Goal: Use online tool/utility

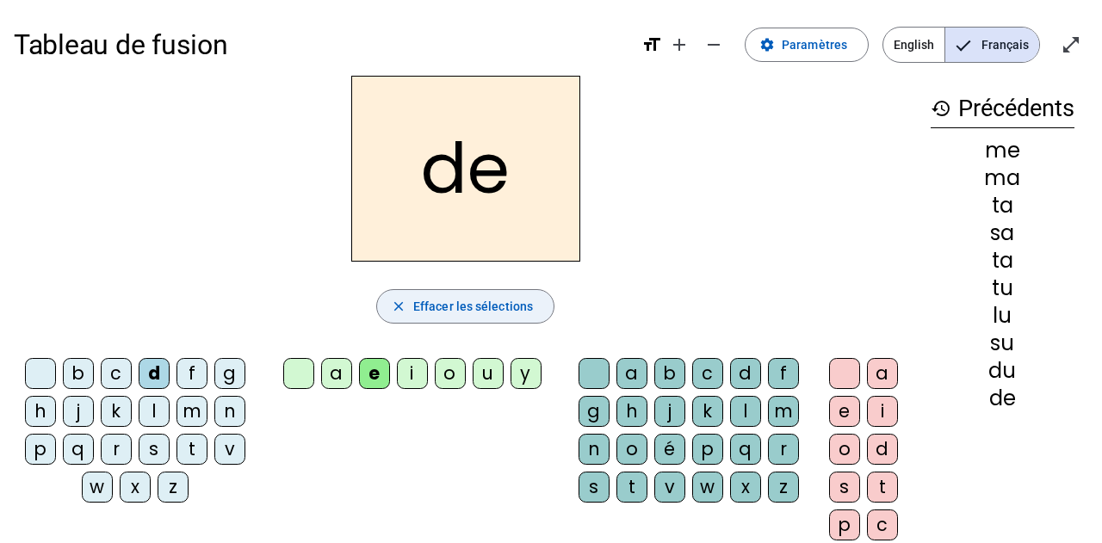
scroll to position [109, 0]
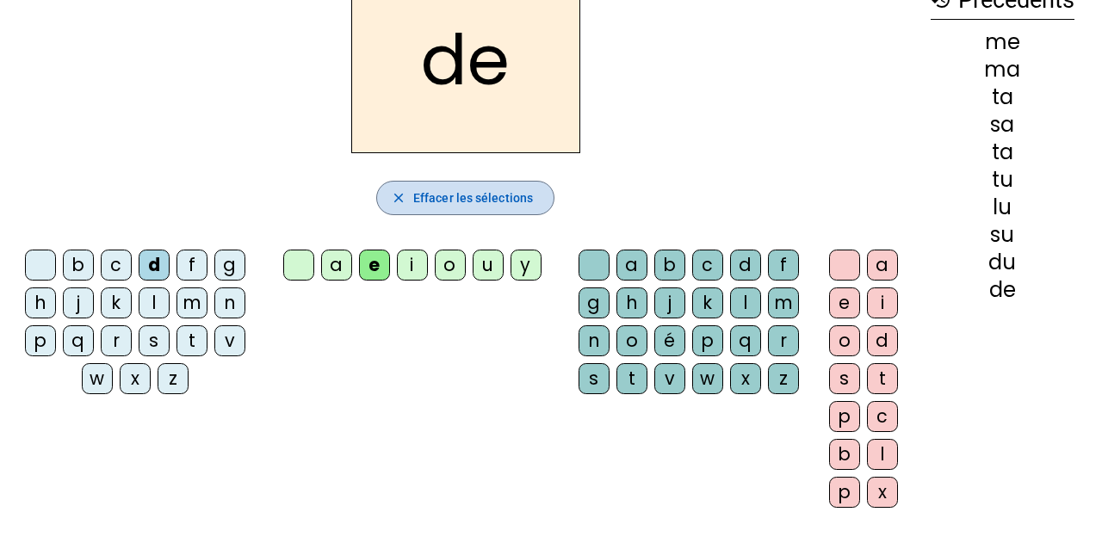
click at [487, 203] on span "Effacer les sélections" at bounding box center [473, 198] width 120 height 21
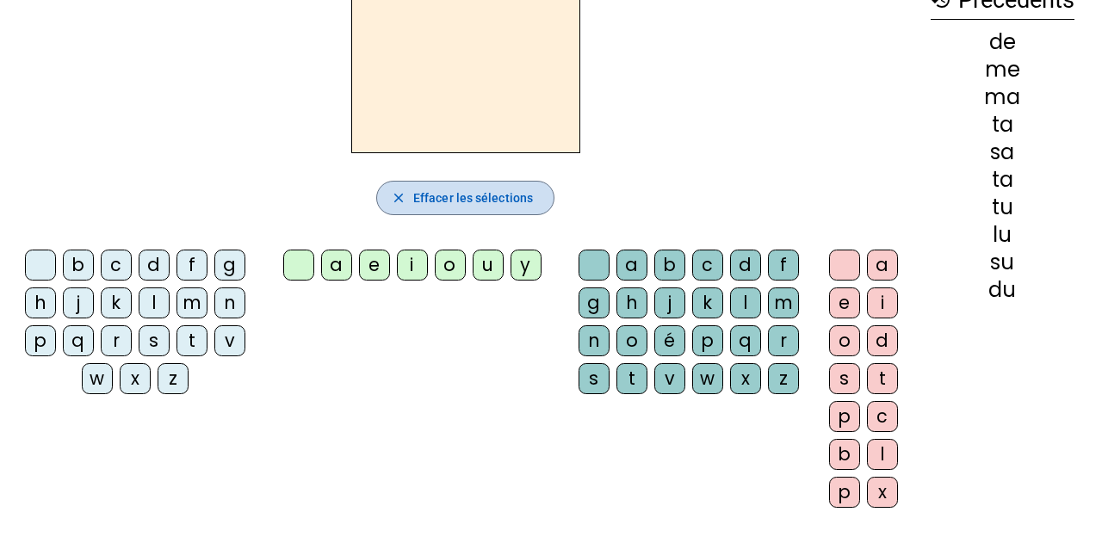
click at [487, 203] on span "Effacer les sélections" at bounding box center [473, 198] width 120 height 21
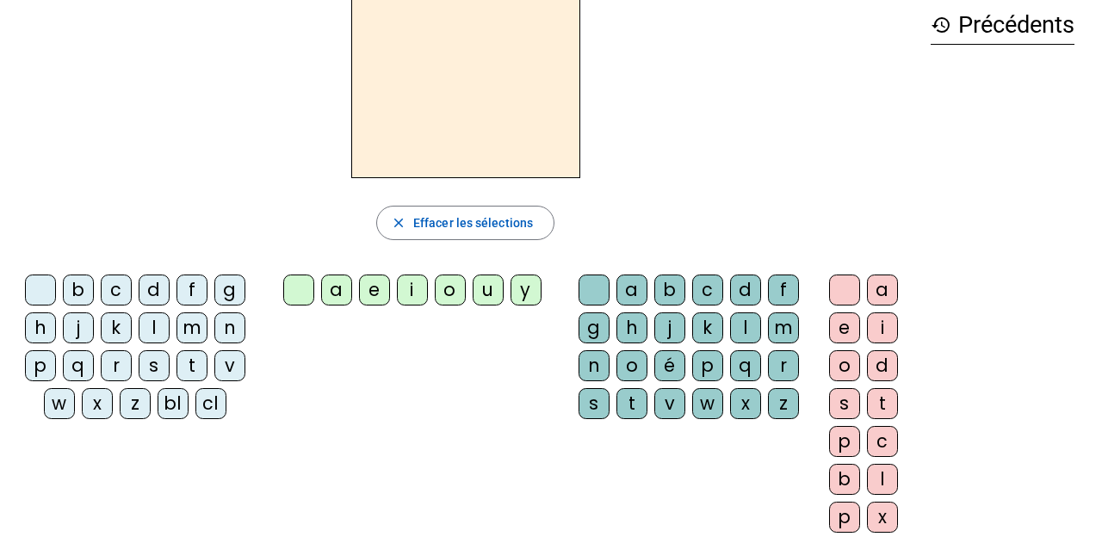
scroll to position [39, 0]
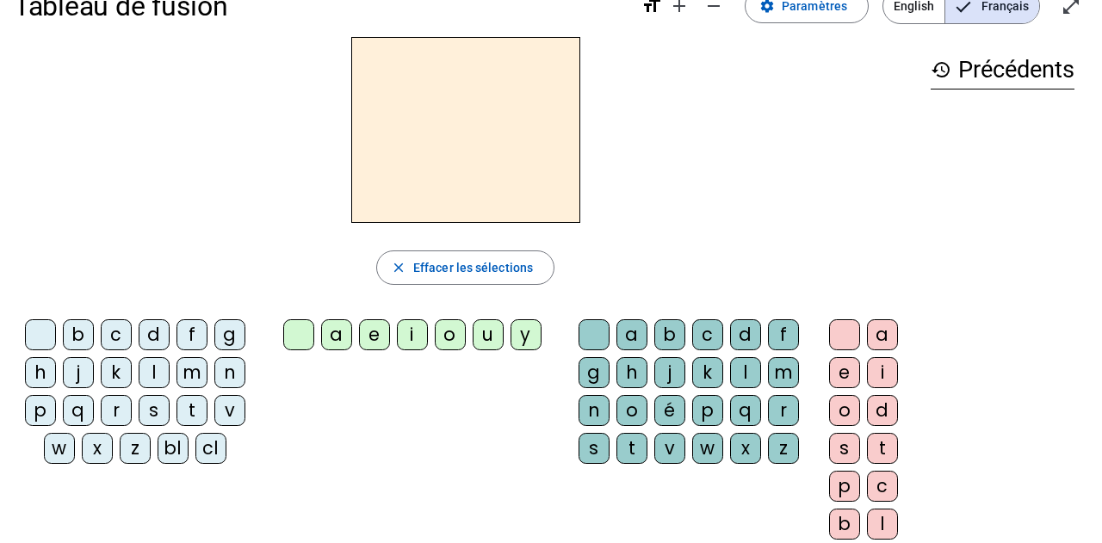
click at [131, 451] on div "z" at bounding box center [135, 448] width 31 height 31
click at [452, 333] on div "o" at bounding box center [450, 334] width 31 height 31
click at [623, 406] on div "o" at bounding box center [632, 410] width 31 height 31
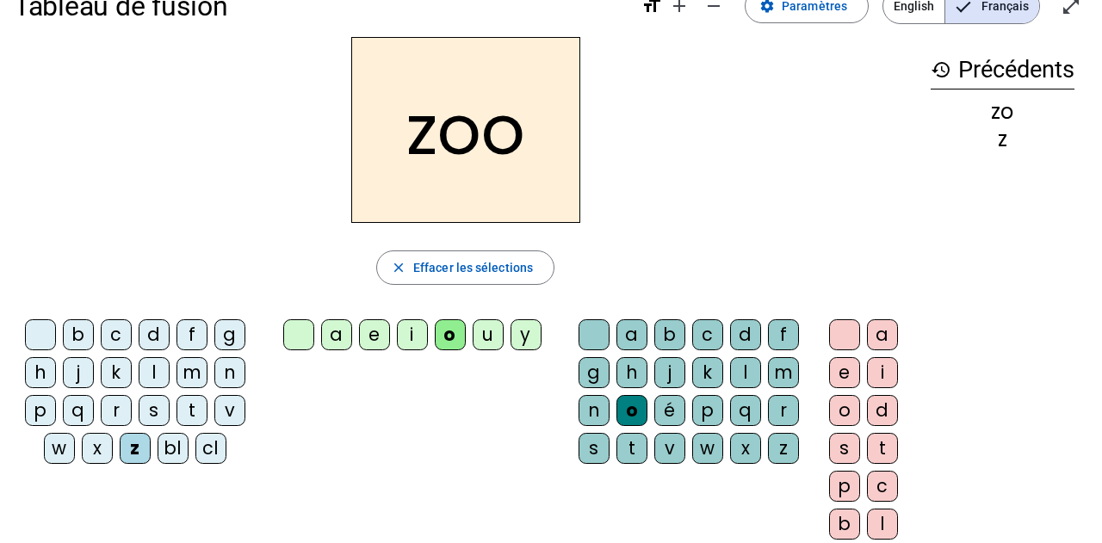
click at [679, 413] on div "é" at bounding box center [669, 410] width 31 height 31
click at [225, 373] on div "n" at bounding box center [229, 372] width 31 height 31
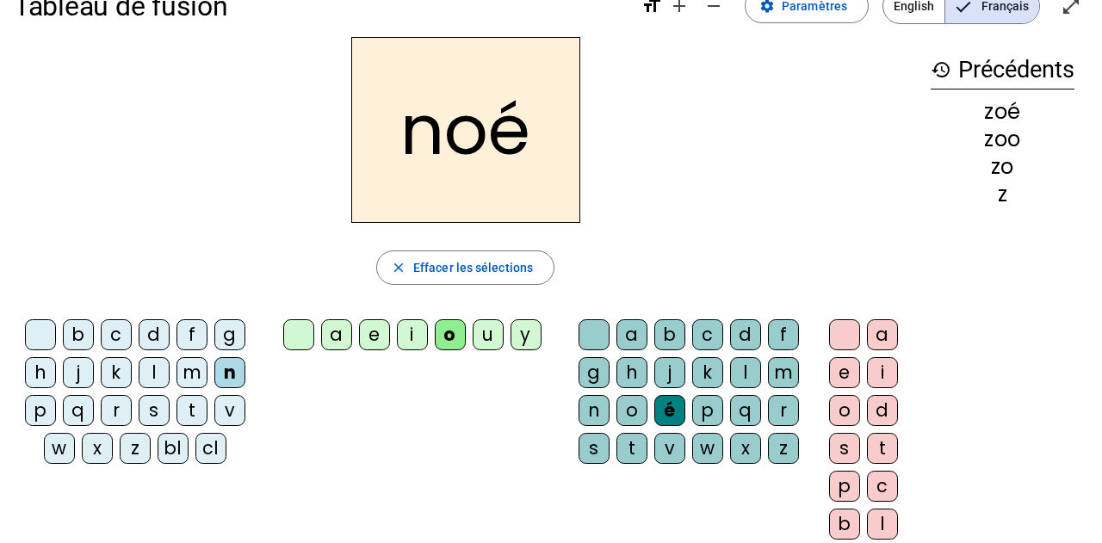
click at [629, 334] on div "a" at bounding box center [632, 334] width 31 height 31
click at [72, 333] on div "b" at bounding box center [78, 334] width 31 height 31
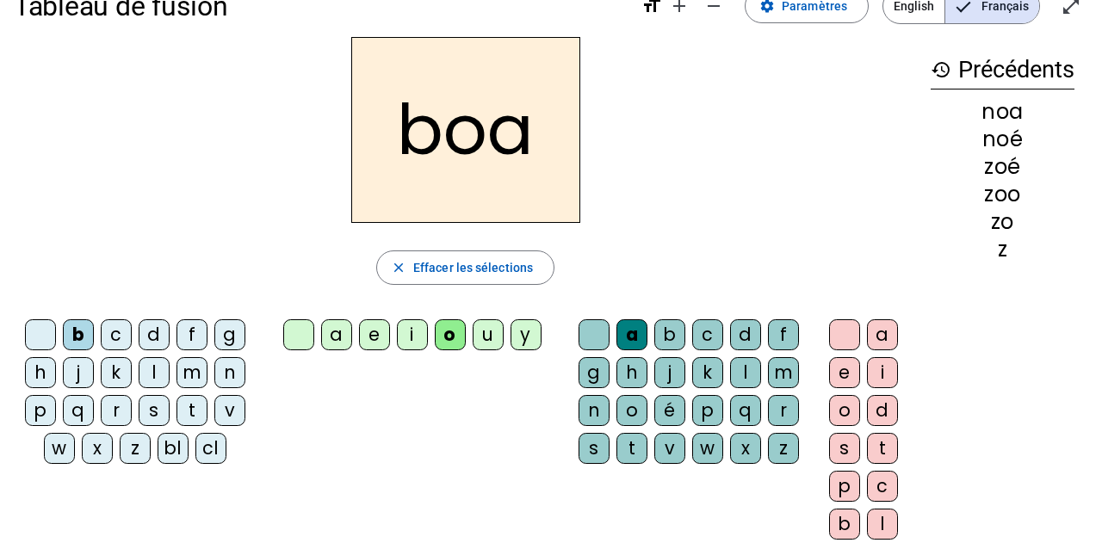
click at [169, 445] on div "bl" at bounding box center [173, 448] width 31 height 31
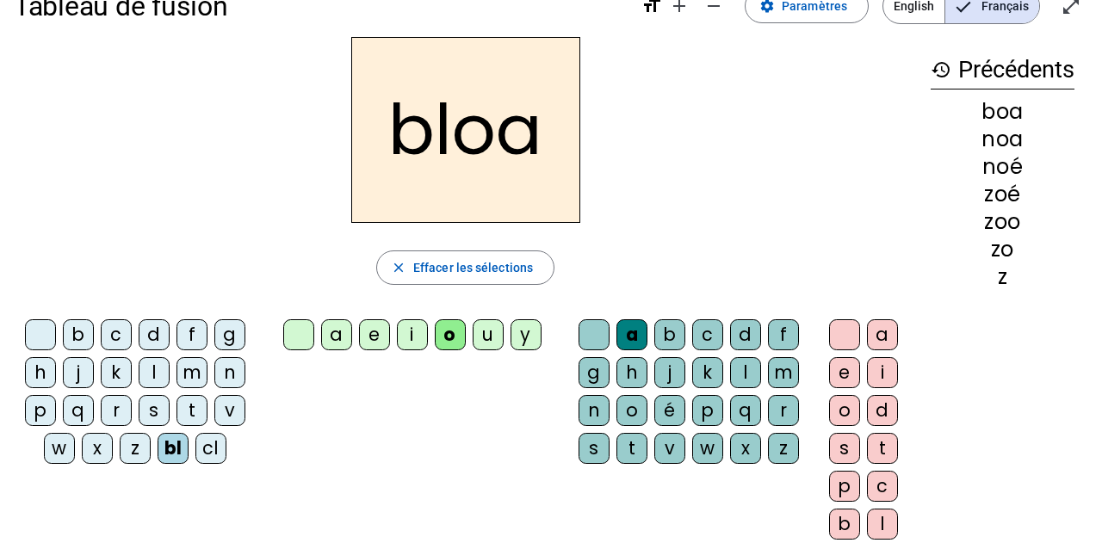
click at [438, 338] on div "o" at bounding box center [450, 334] width 31 height 31
click at [446, 350] on div "o" at bounding box center [450, 334] width 31 height 31
click at [446, 344] on div "o" at bounding box center [450, 334] width 31 height 31
click at [460, 272] on span "Effacer les sélections" at bounding box center [473, 267] width 120 height 21
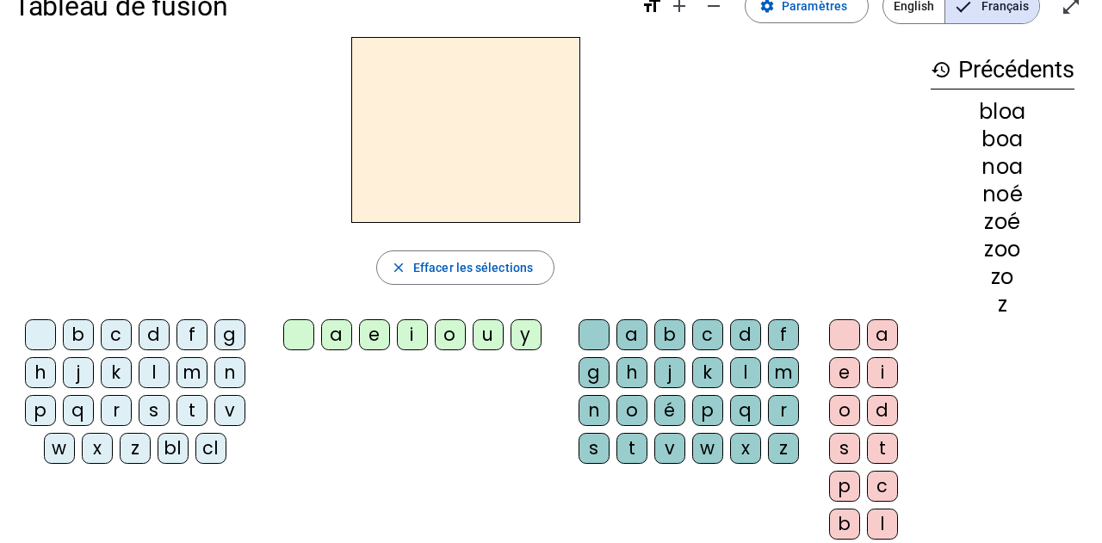
click at [172, 447] on div "bl" at bounding box center [173, 448] width 31 height 31
click at [624, 325] on div "a" at bounding box center [632, 334] width 31 height 31
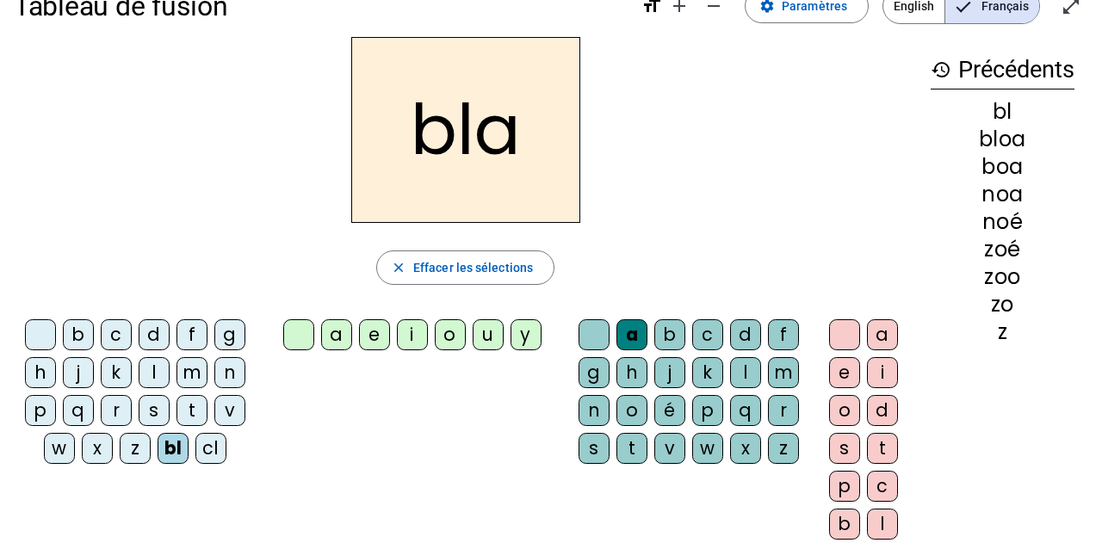
click at [671, 406] on div "é" at bounding box center [669, 410] width 31 height 31
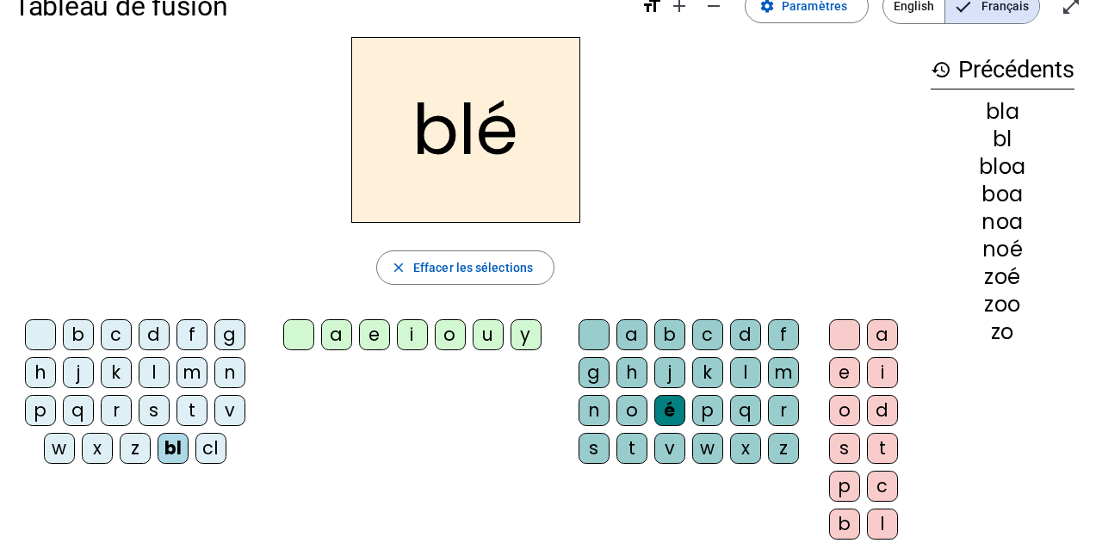
click at [207, 441] on div "cl" at bounding box center [210, 448] width 31 height 31
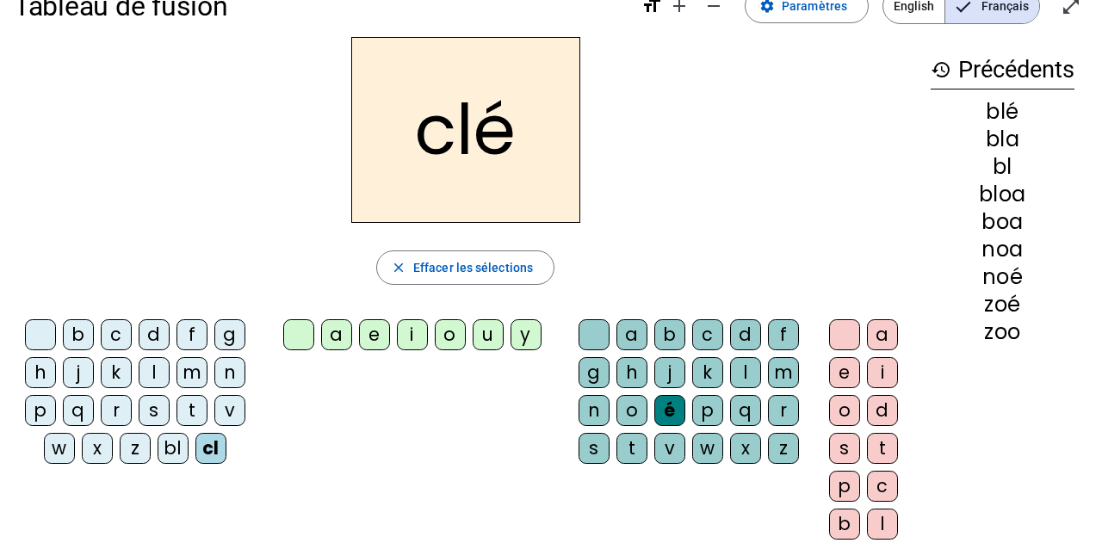
click at [999, 195] on div "bloa" at bounding box center [1003, 194] width 144 height 21
click at [844, 412] on div "o" at bounding box center [844, 410] width 31 height 31
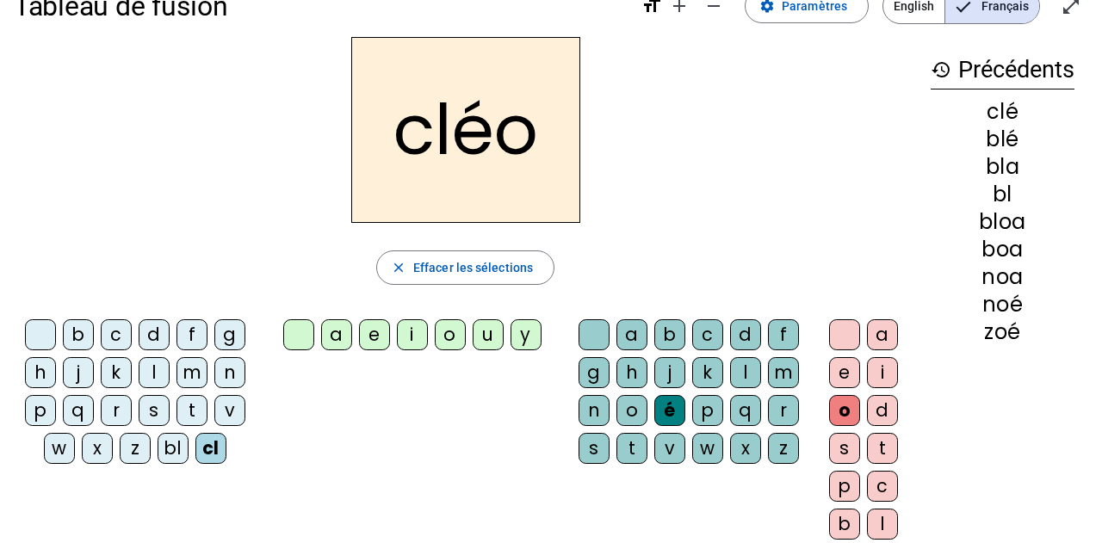
click at [116, 332] on div "c" at bounding box center [116, 334] width 31 height 31
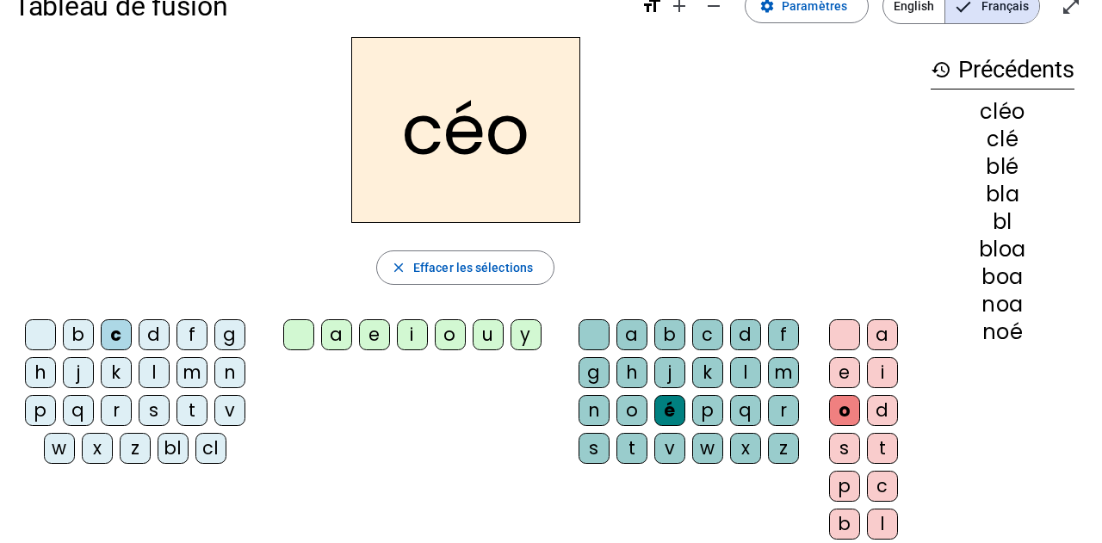
click at [146, 360] on div "l" at bounding box center [154, 372] width 31 height 31
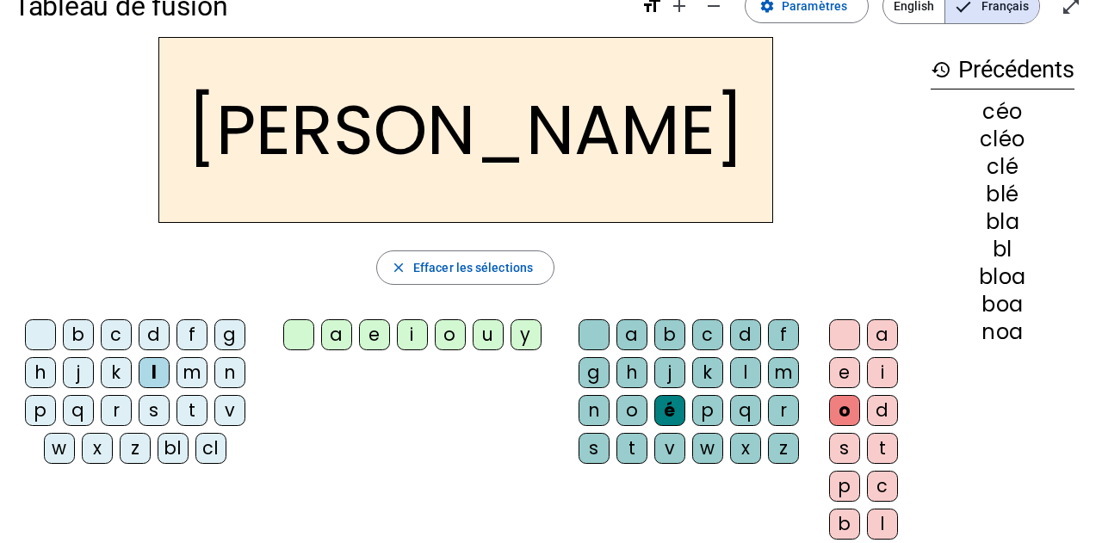
click at [889, 330] on div "a" at bounding box center [882, 334] width 31 height 31
